Goal: Task Accomplishment & Management: Manage account settings

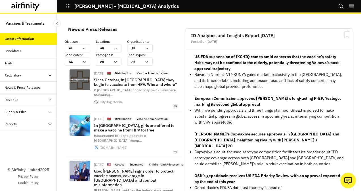
scroll to position [501, 166]
click at [350, 7] on icon "right-menu" at bounding box center [351, 6] width 5 height 3
click at [289, 40] on button "Logout" at bounding box center [311, 43] width 85 height 11
